Goal: Check status

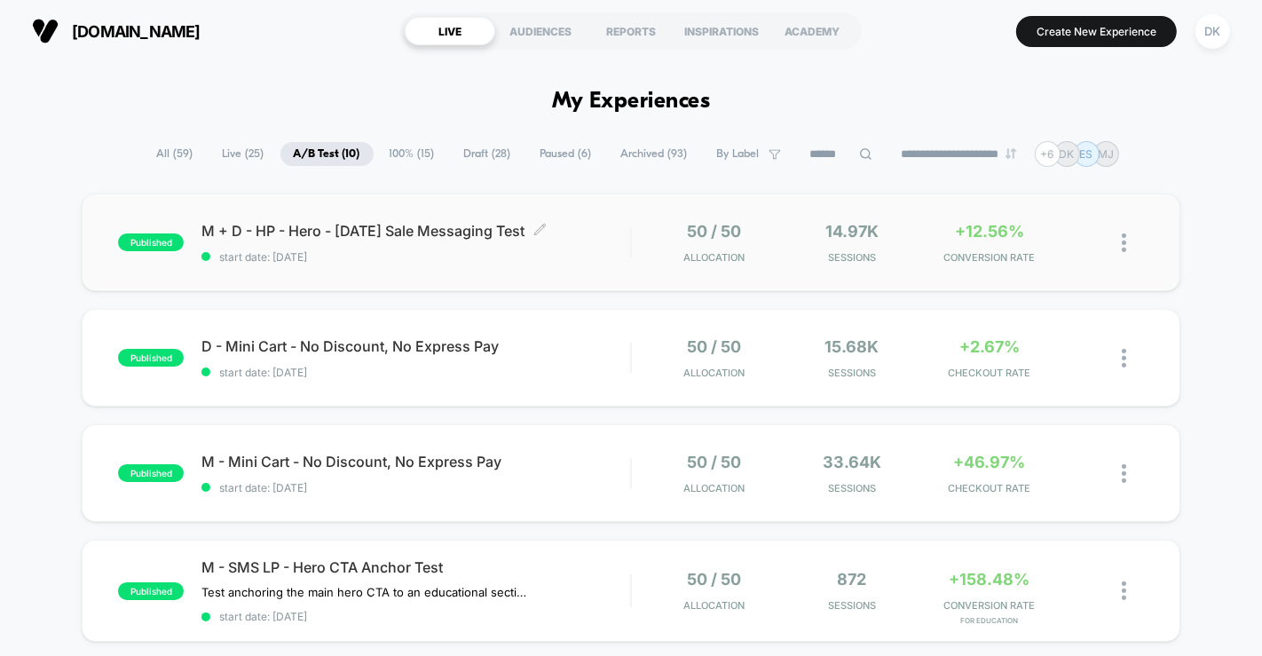
click at [356, 225] on span "M + D - HP - Hero - [DATE] Sale Messaging Test Click to edit experience details" at bounding box center [415, 231] width 429 height 18
click at [233, 375] on span "start date: [DATE]" at bounding box center [415, 372] width 429 height 13
click at [162, 470] on span "published" at bounding box center [151, 473] width 66 height 18
